Goal: Download file/media

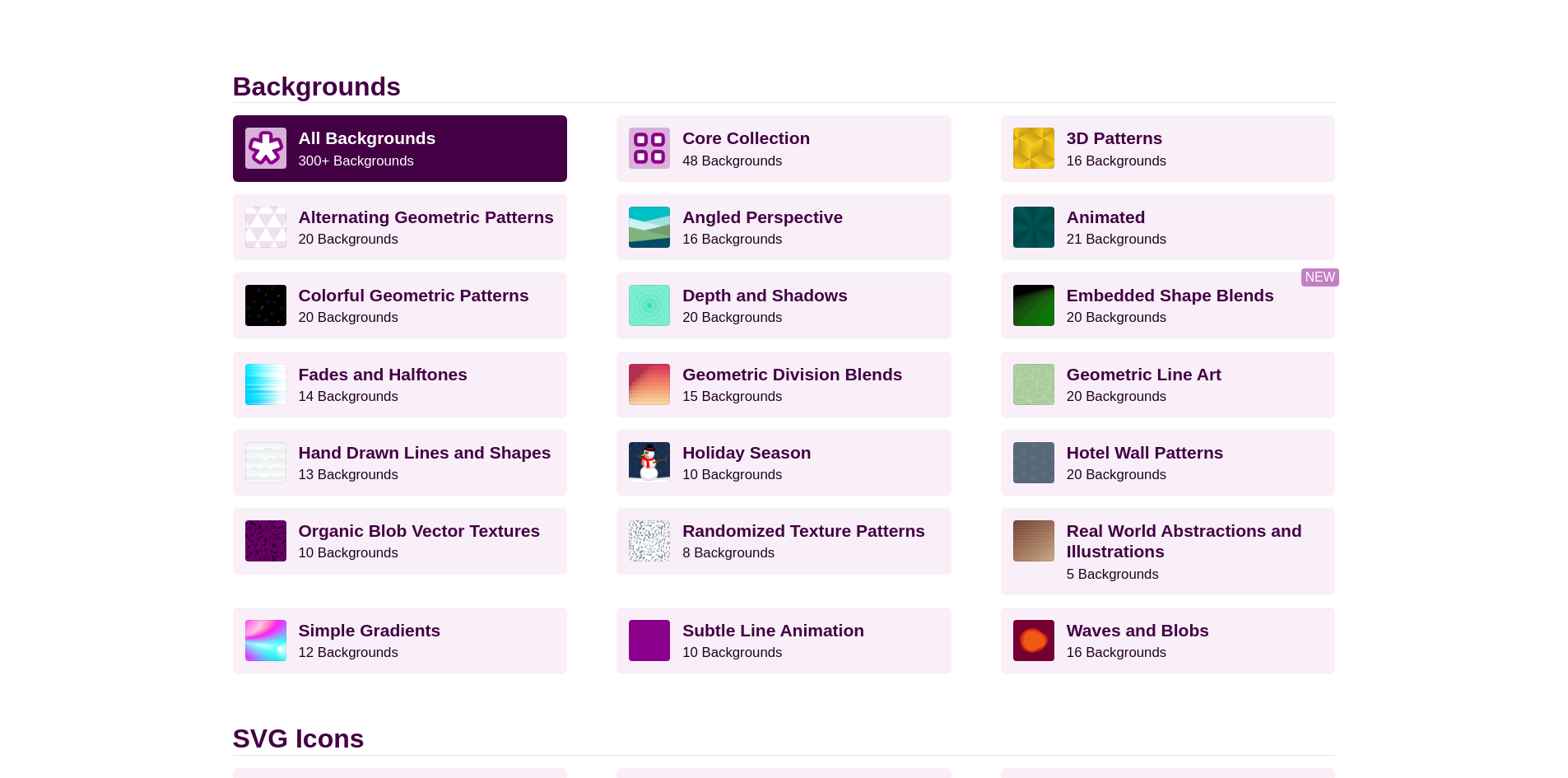
scroll to position [411, 0]
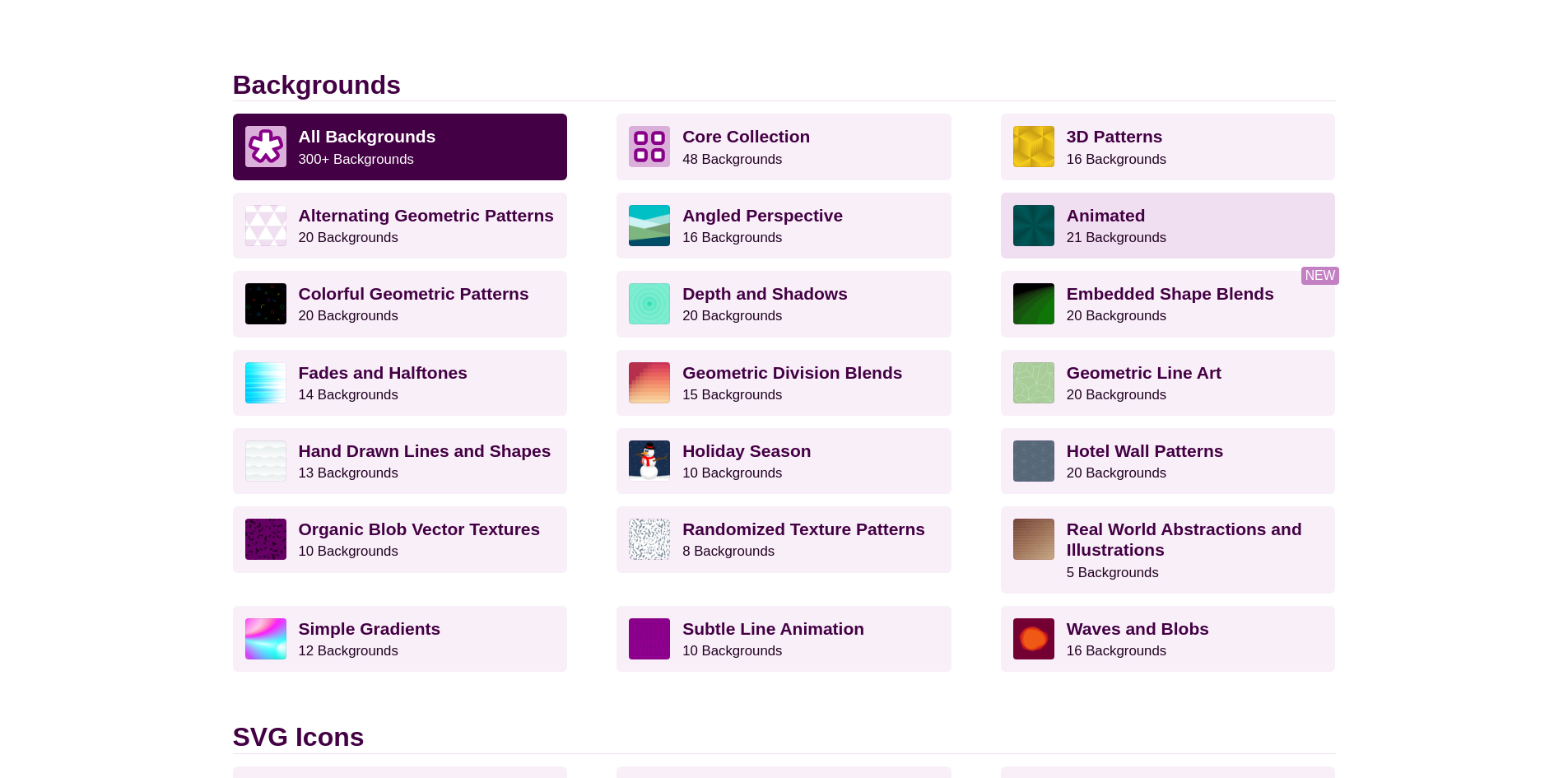
click at [1140, 235] on small "21 Backgrounds" at bounding box center [1116, 238] width 100 height 15
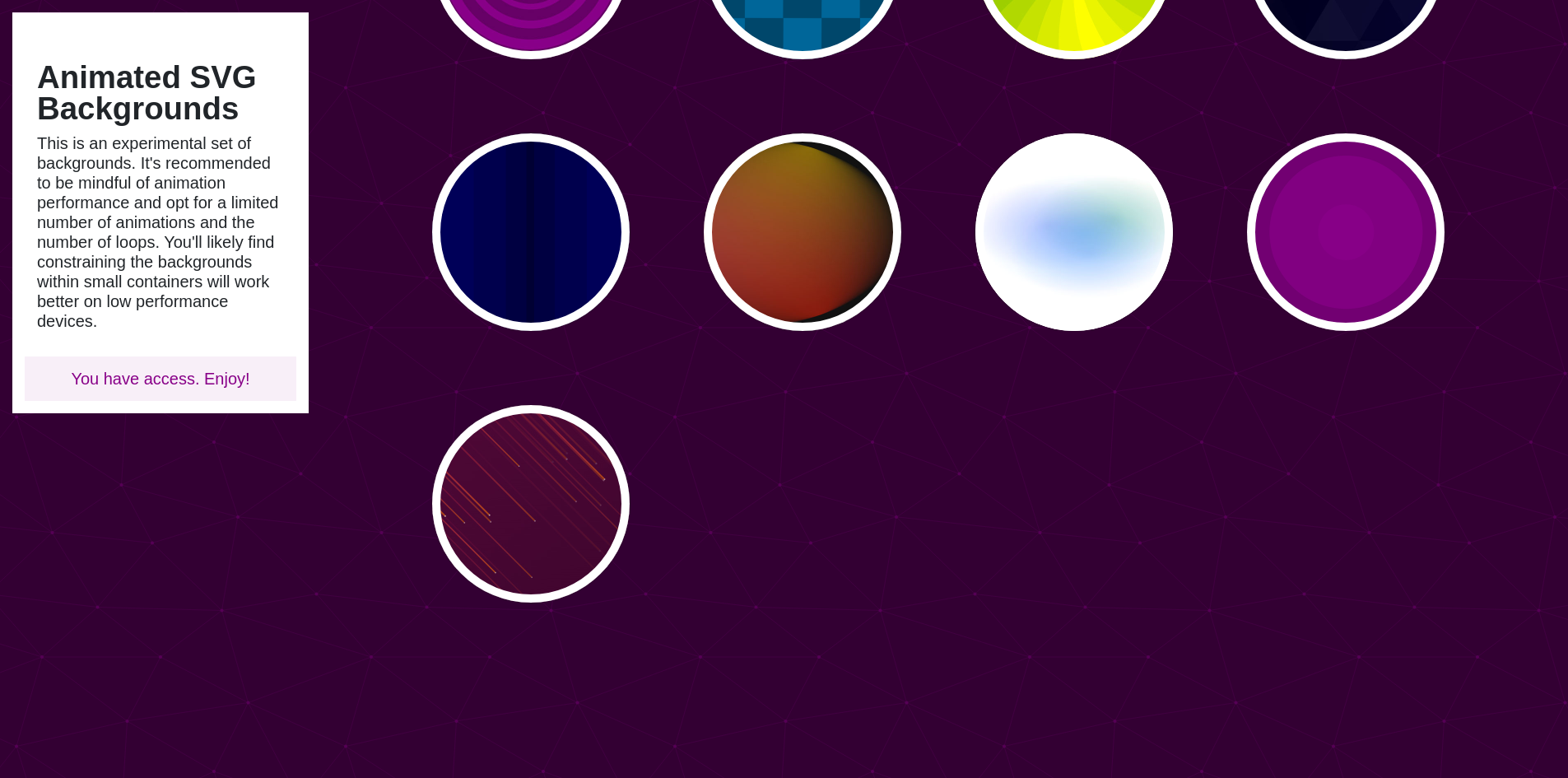
scroll to position [1152, 0]
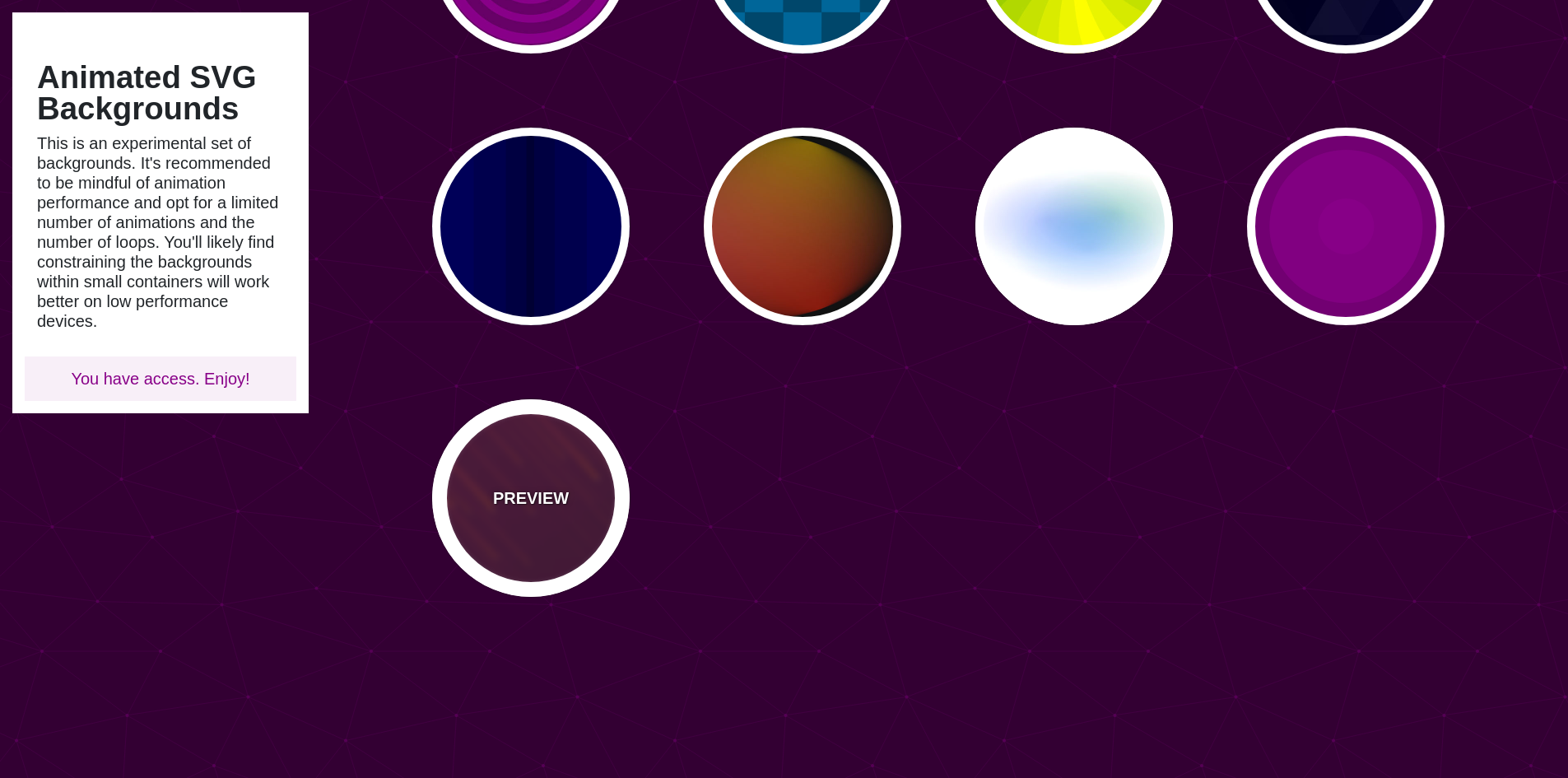
click at [540, 465] on div "PREVIEW" at bounding box center [531, 498] width 198 height 198
type input "#220022"
type input "#FF7700"
type input "10"
type input "999"
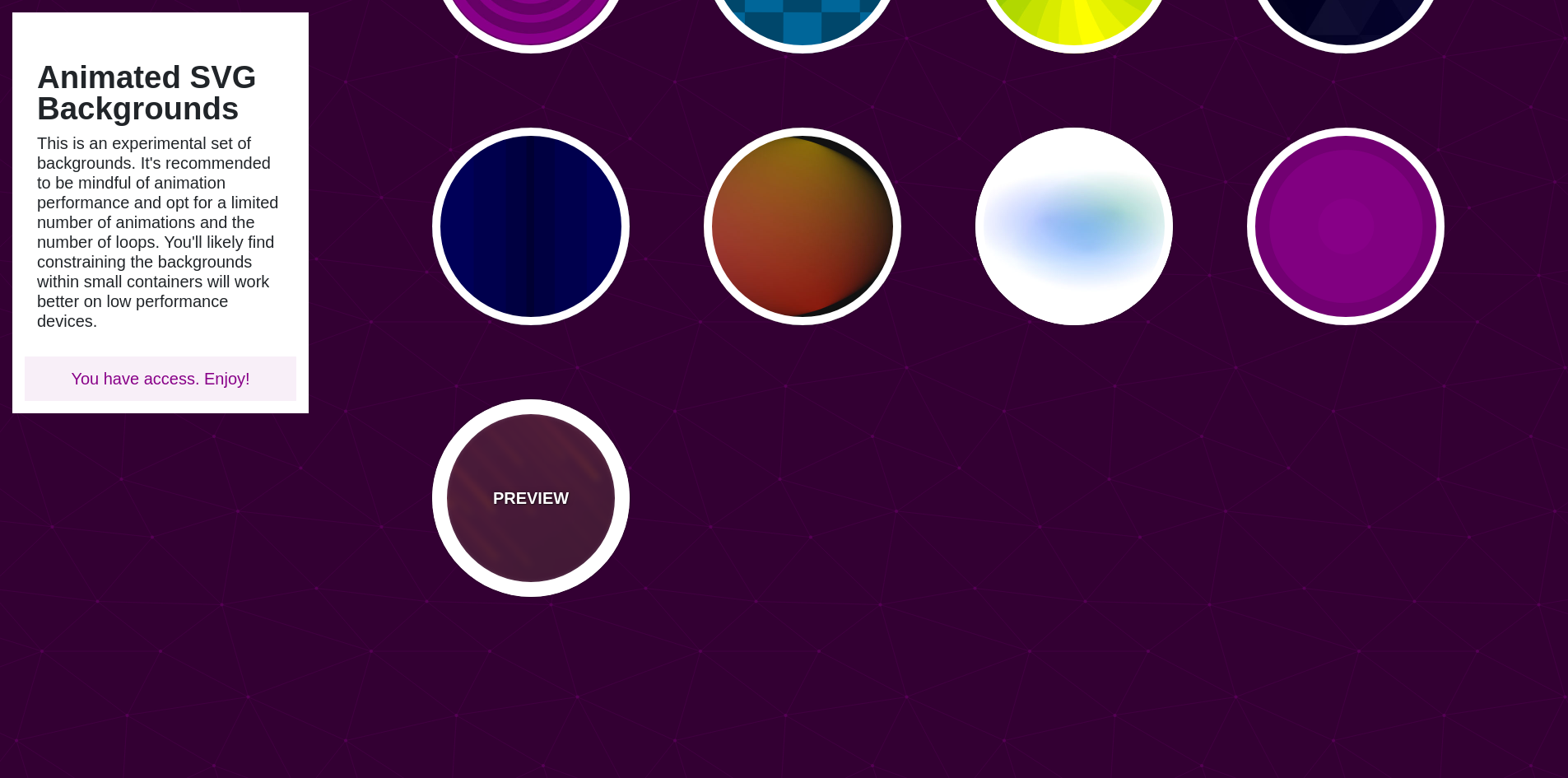
type input "3"
type input "1.5"
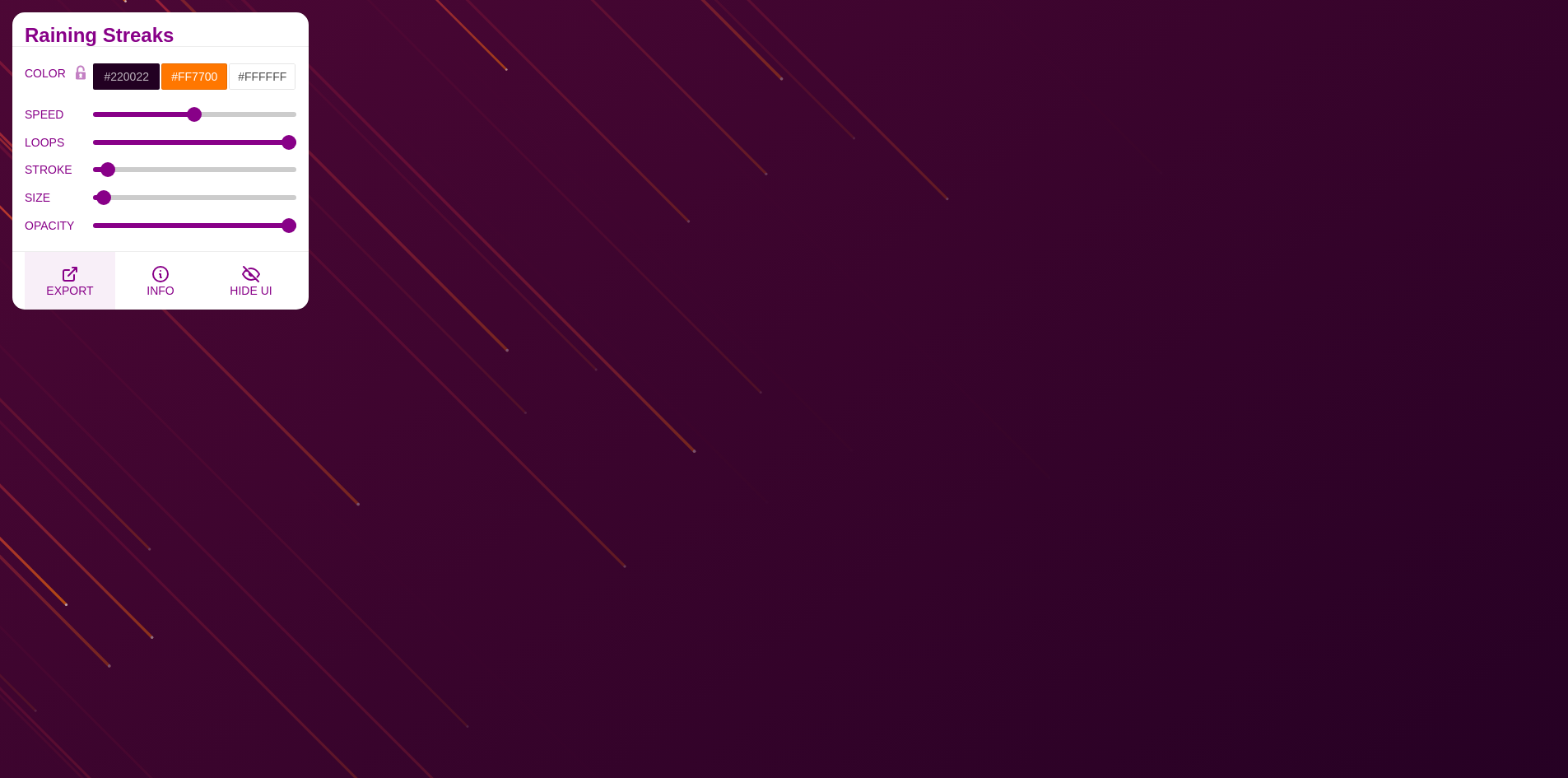
click at [89, 290] on span "EXPORT" at bounding box center [70, 290] width 47 height 13
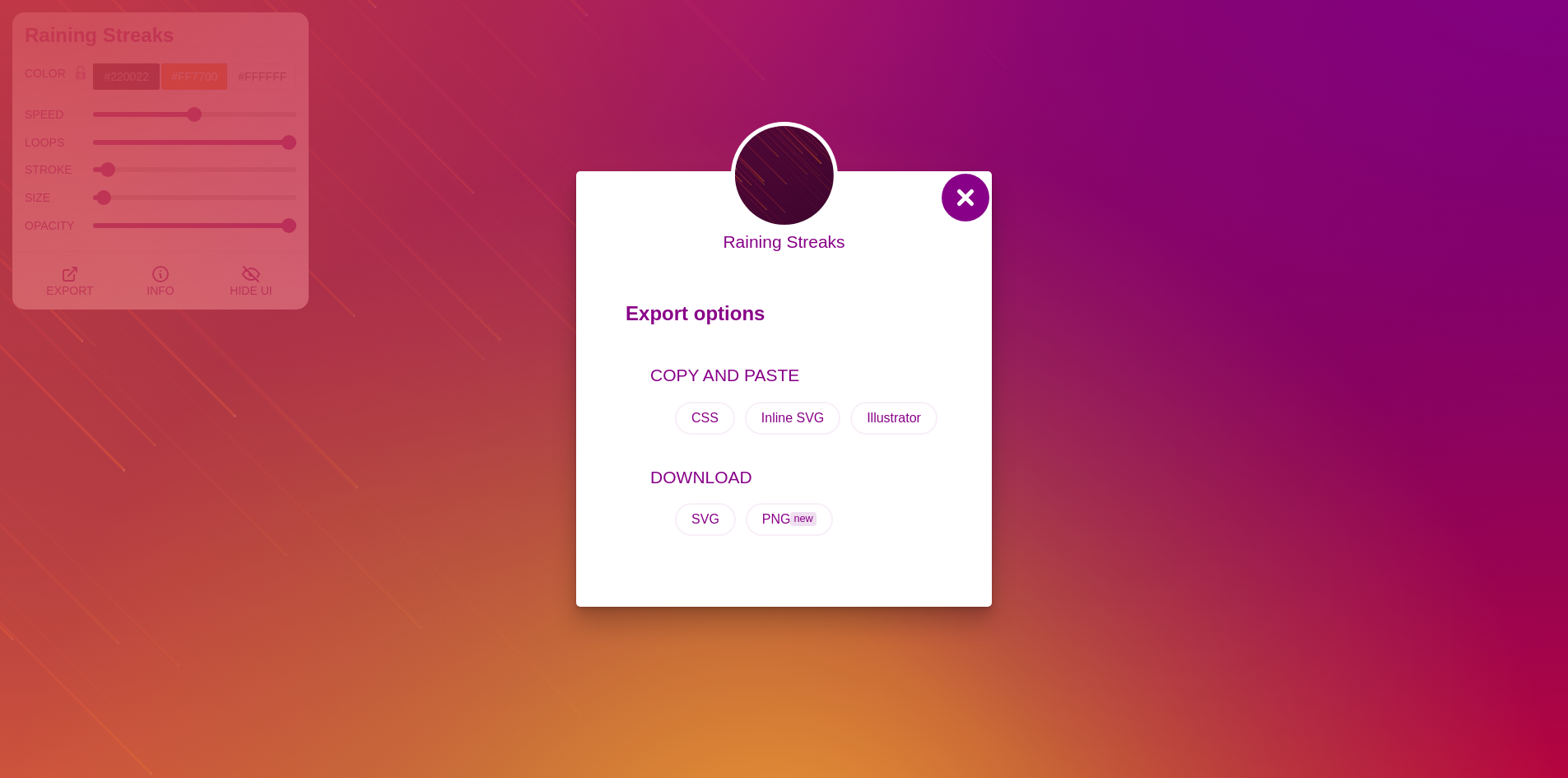
click at [968, 191] on button at bounding box center [966, 198] width 40 height 40
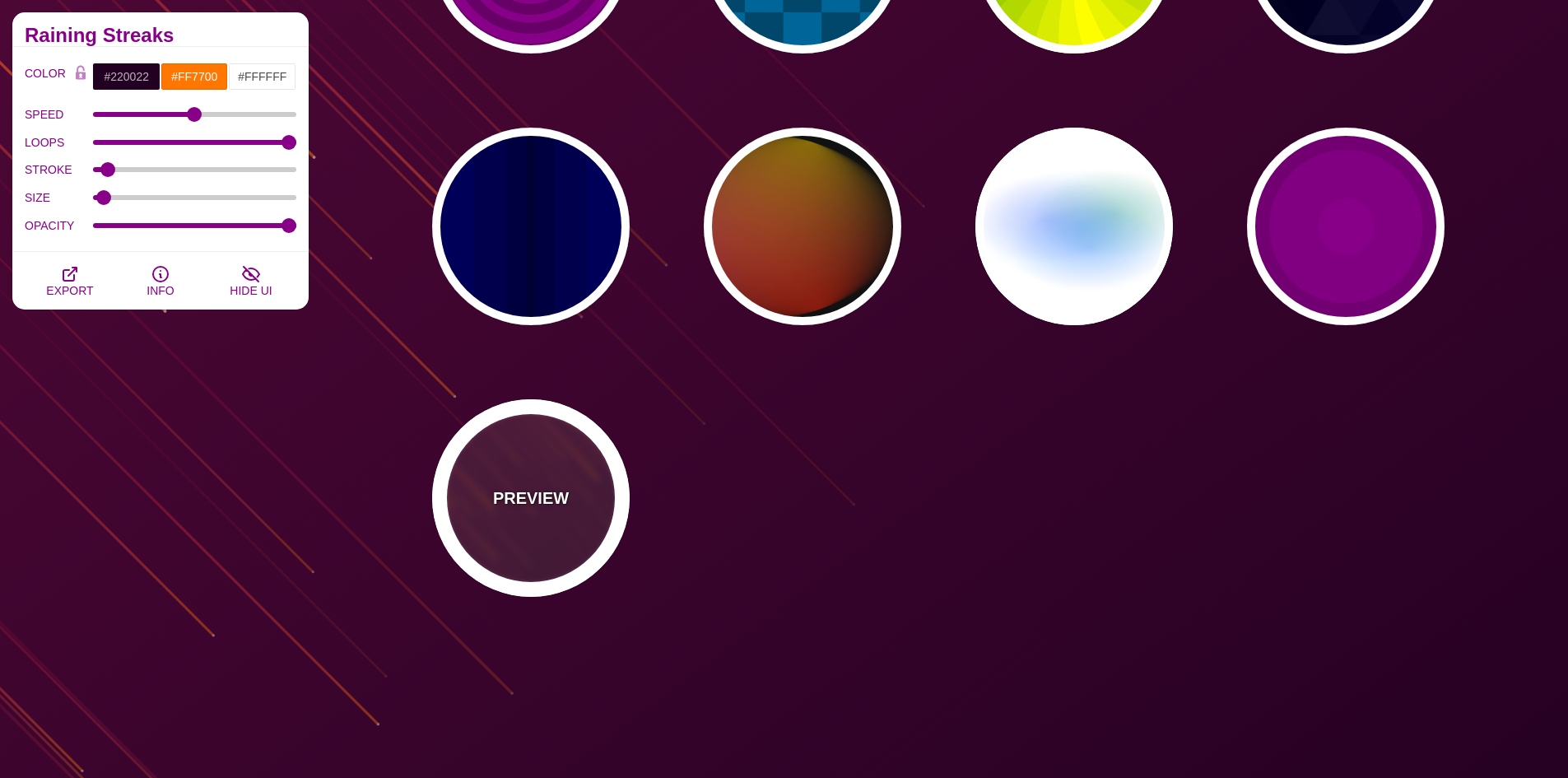
click at [584, 477] on div "PREVIEW" at bounding box center [531, 498] width 198 height 198
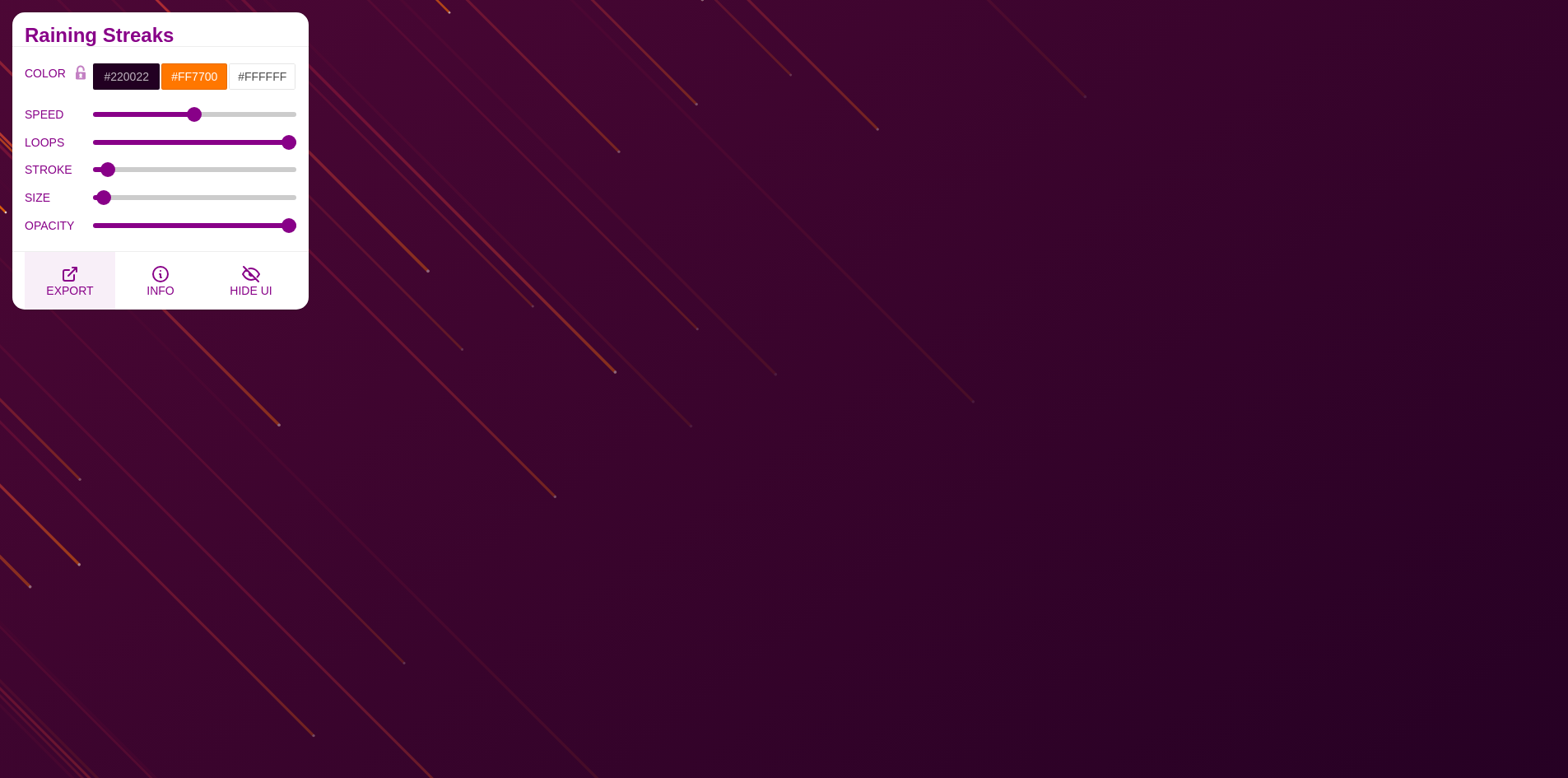
click at [52, 281] on button "EXPORT" at bounding box center [70, 281] width 90 height 58
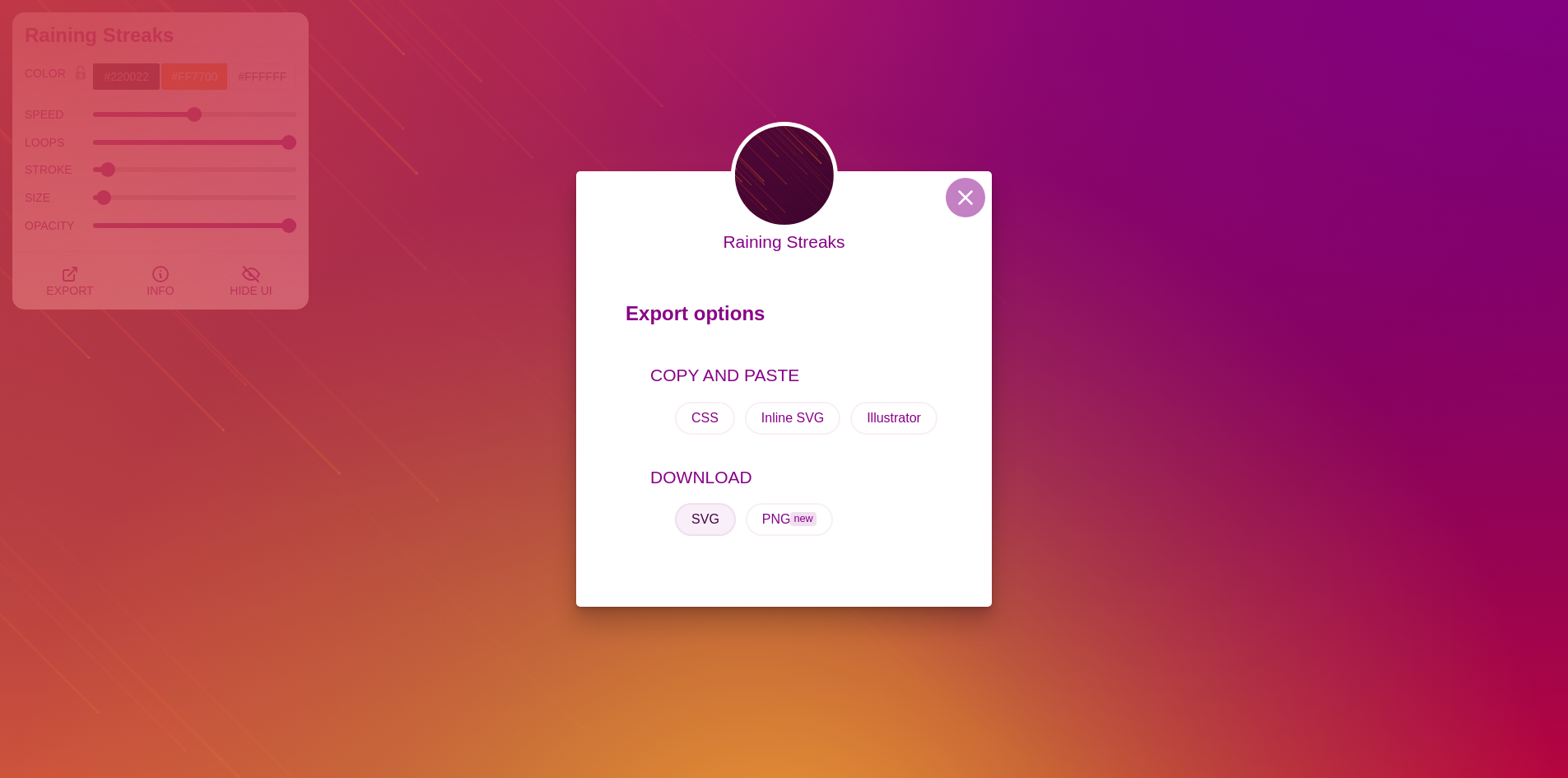
click at [698, 516] on button "SVG" at bounding box center [705, 519] width 61 height 33
click at [416, 61] on div "Raining Streaks Export options COPY AND PASTE CSS Inline SVG Illustrator DOWNLO…" at bounding box center [784, 389] width 1568 height 778
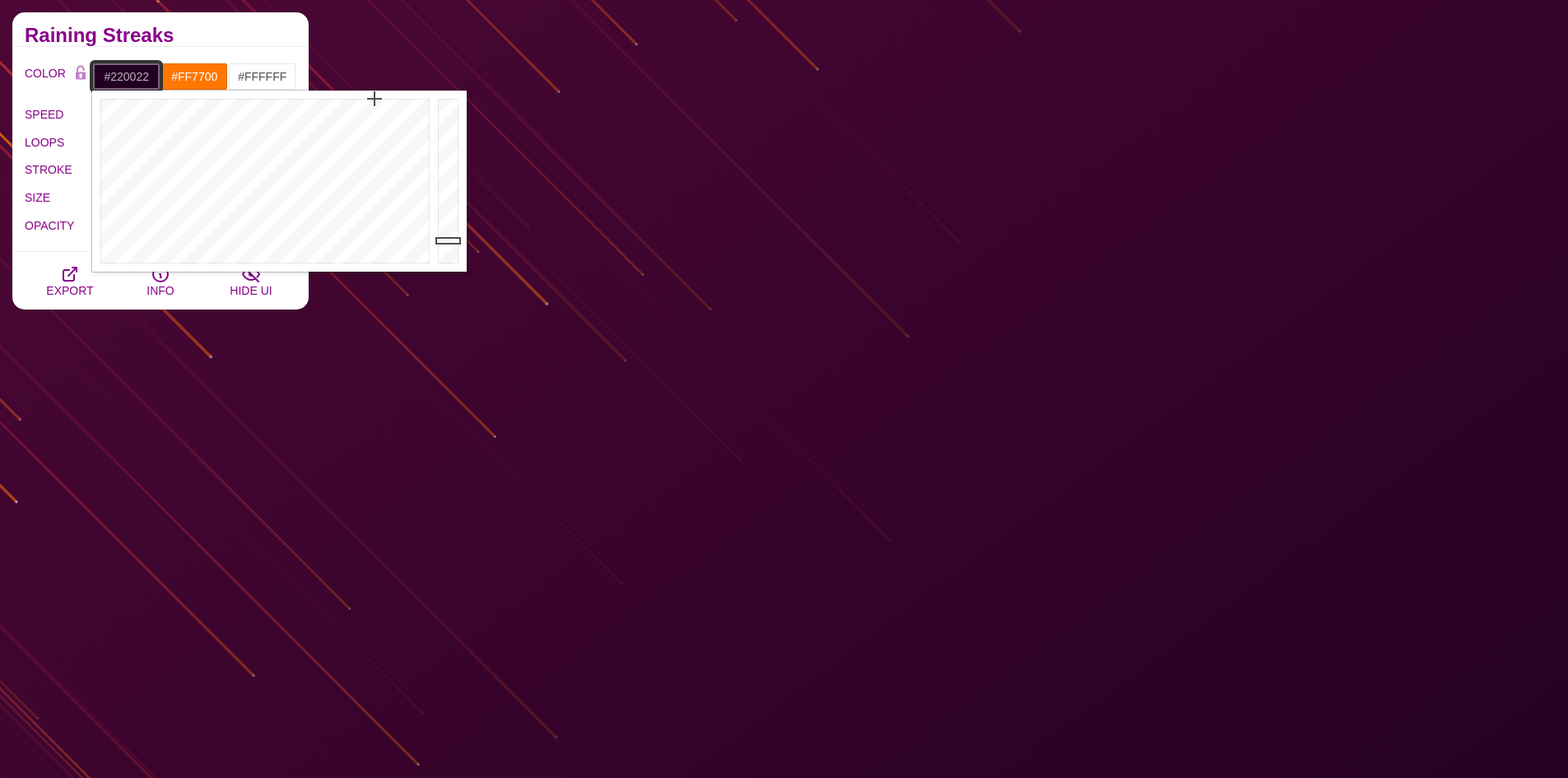
drag, startPoint x: 149, startPoint y: 79, endPoint x: 99, endPoint y: 79, distance: 50.0
click at [99, 79] on input "#220022" at bounding box center [126, 77] width 68 height 28
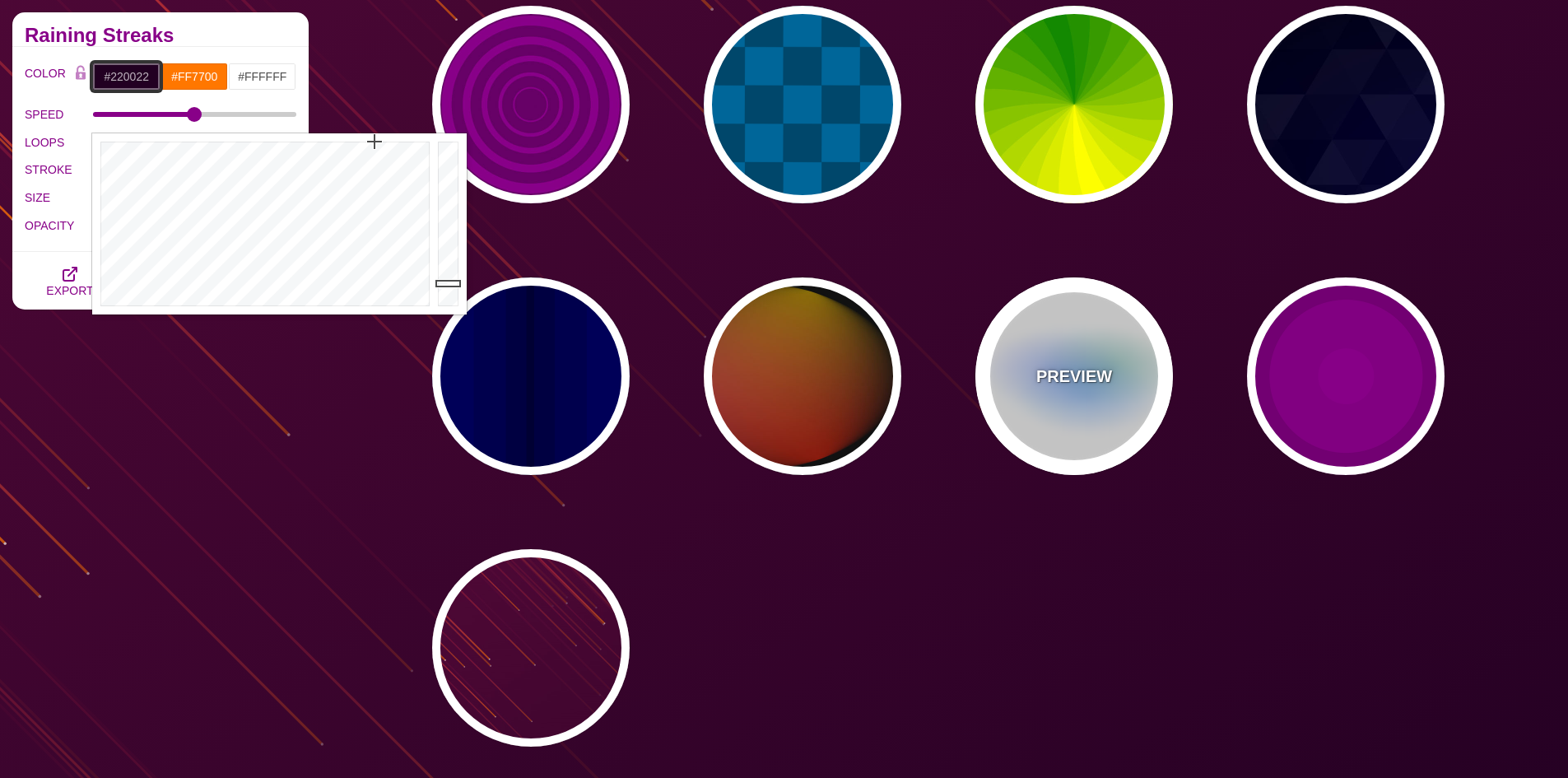
scroll to position [988, 0]
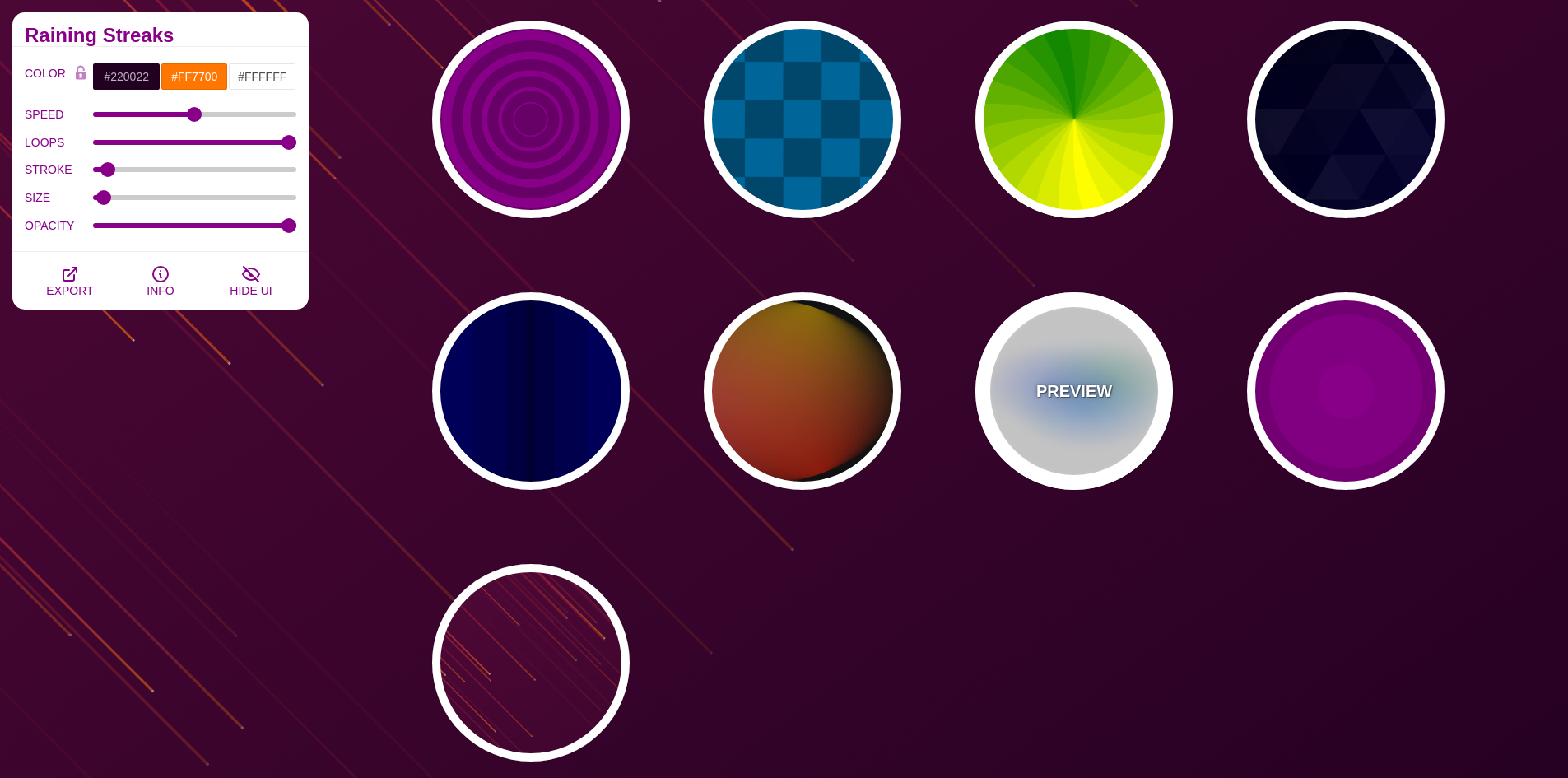
click at [1093, 389] on p "PREVIEW" at bounding box center [1074, 391] width 76 height 25
type input "#FFFFFF"
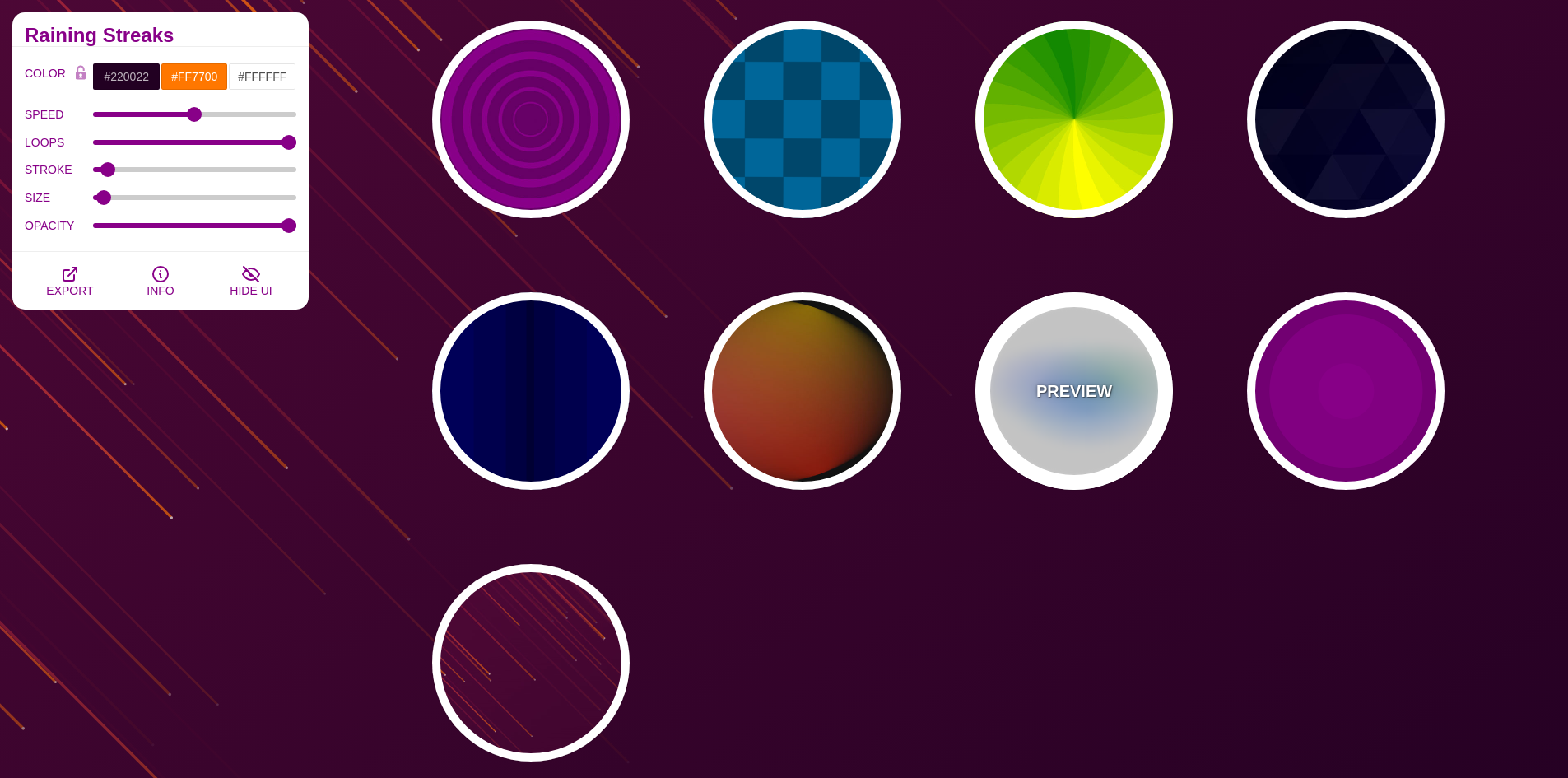
type input "#AA00FF"
type input "#0088FF"
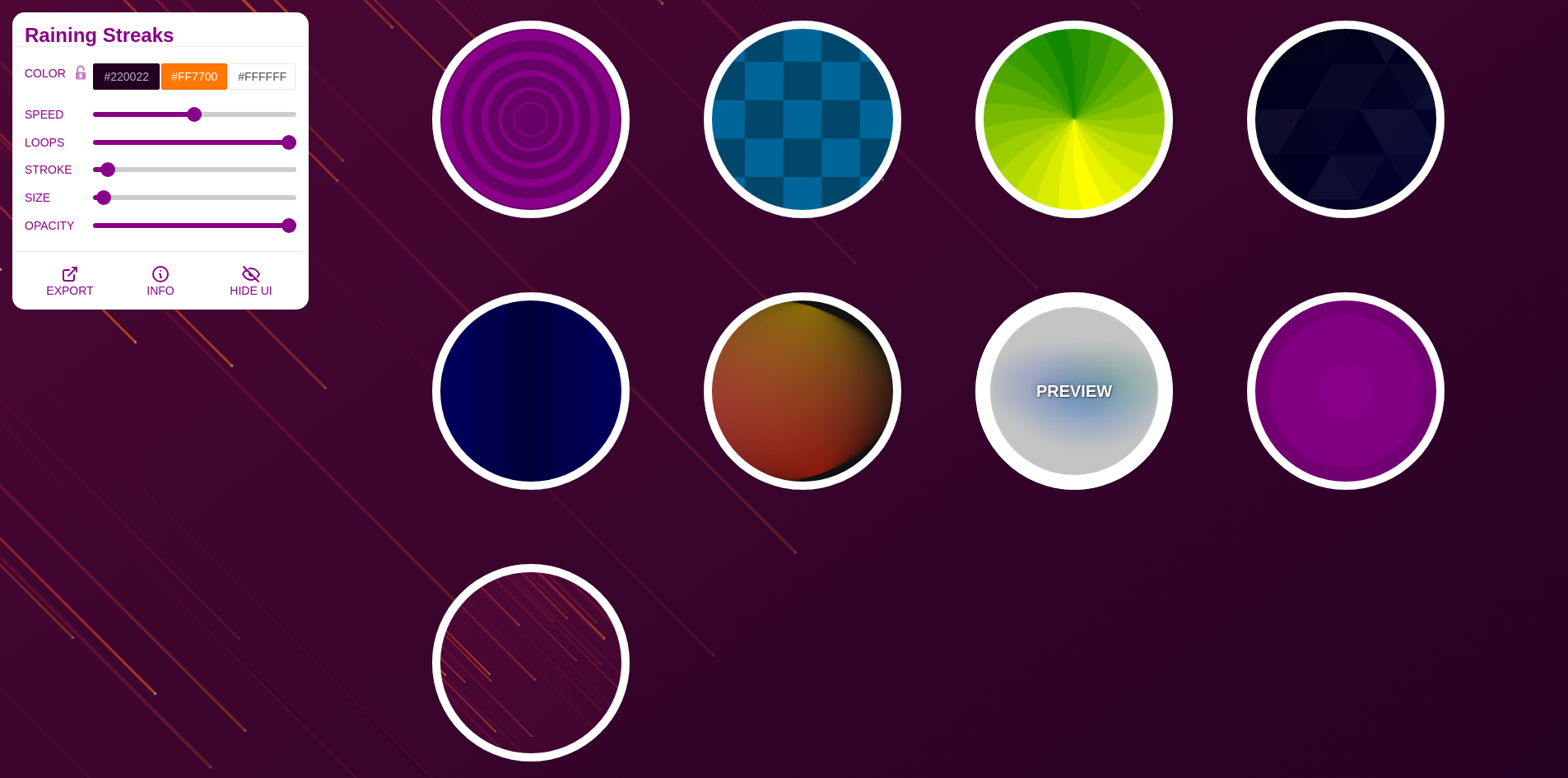
type input "#008800"
type input "8"
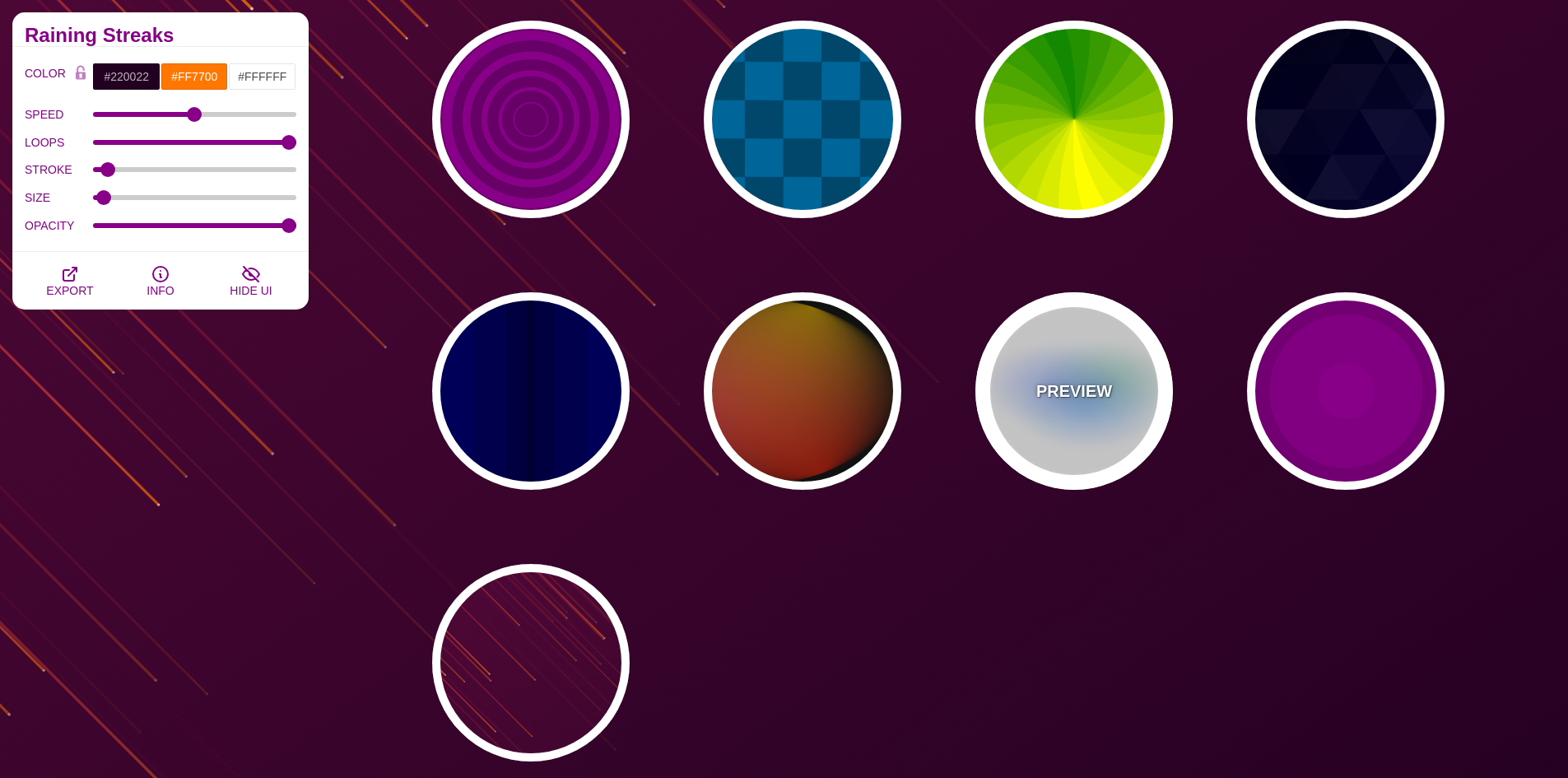
type input "24"
type input "999"
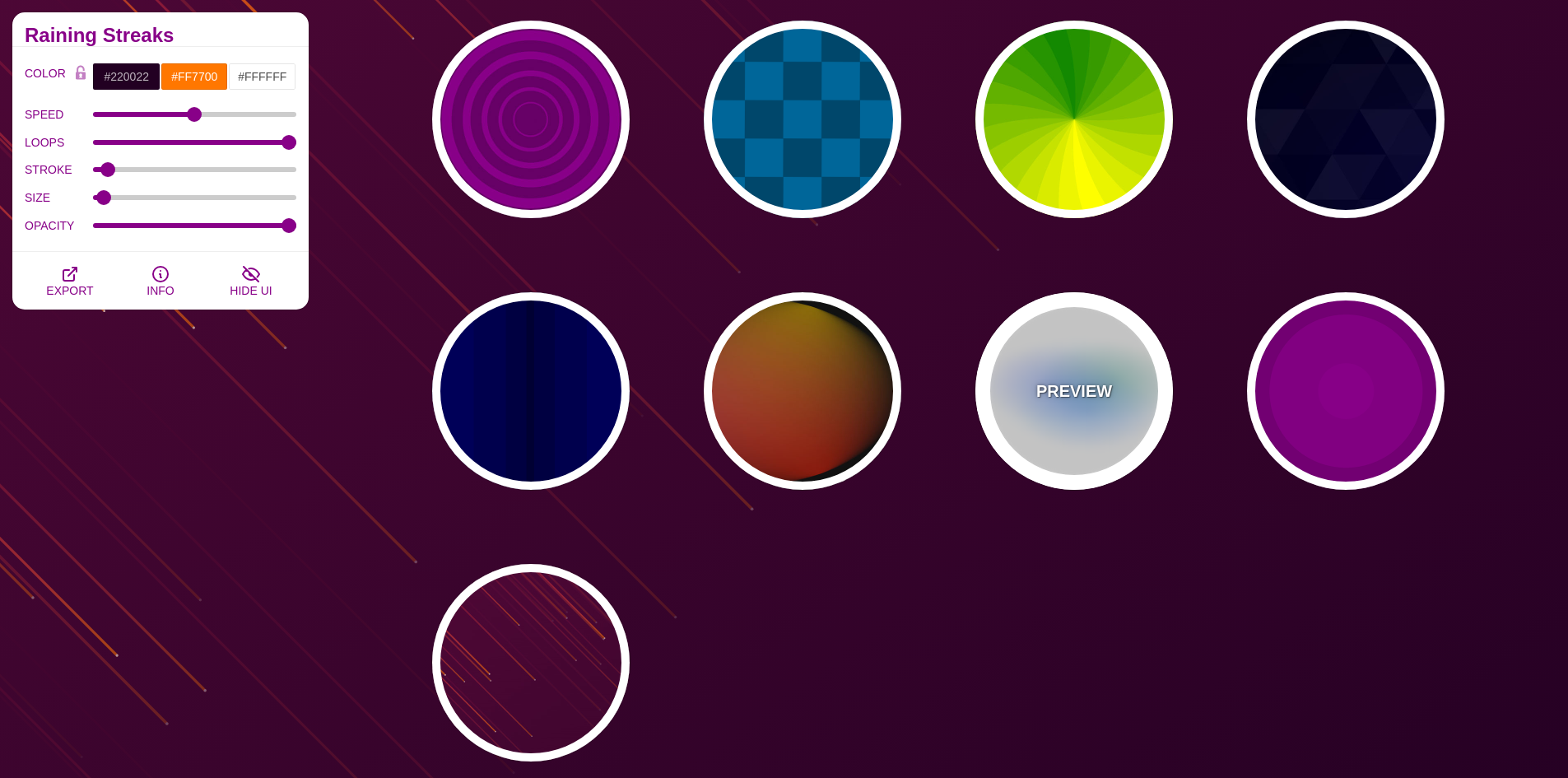
type input "0.5"
